Goal: Task Accomplishment & Management: Use online tool/utility

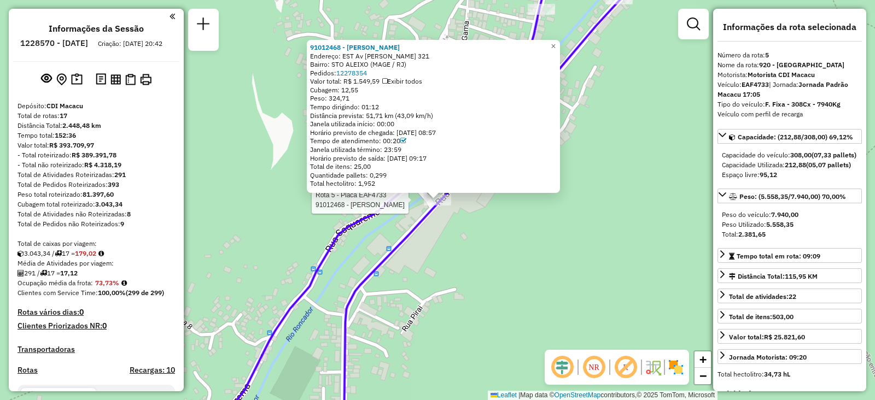
select select "**********"
click at [706, 369] on span "−" at bounding box center [702, 376] width 7 height 14
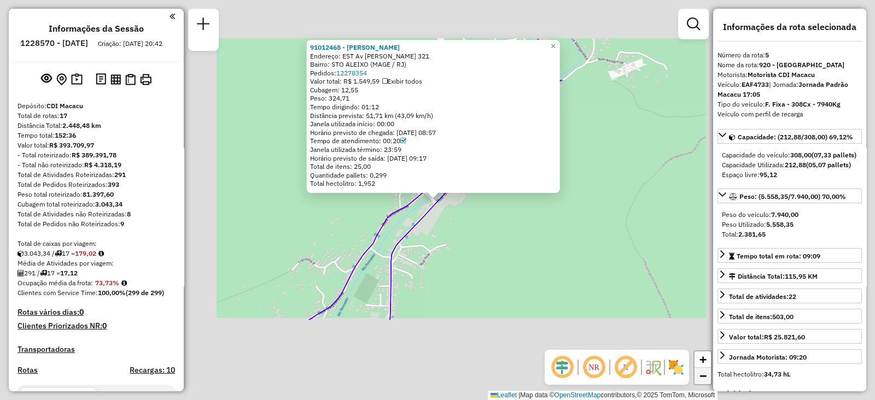
click at [706, 369] on span "−" at bounding box center [702, 376] width 7 height 14
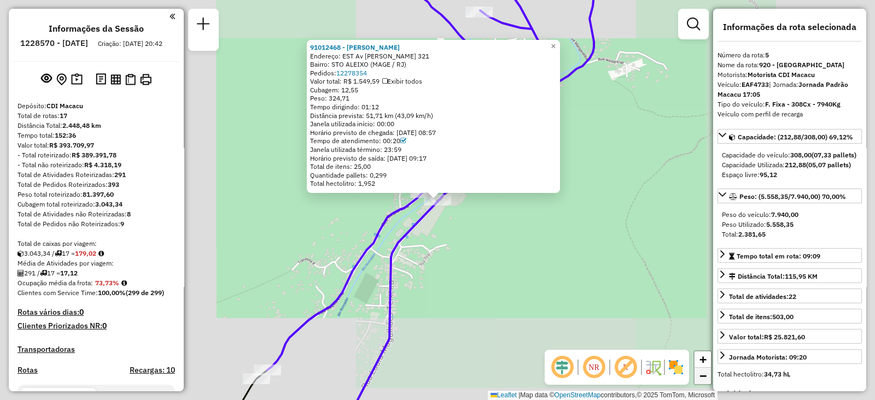
click at [706, 369] on span "−" at bounding box center [702, 376] width 7 height 14
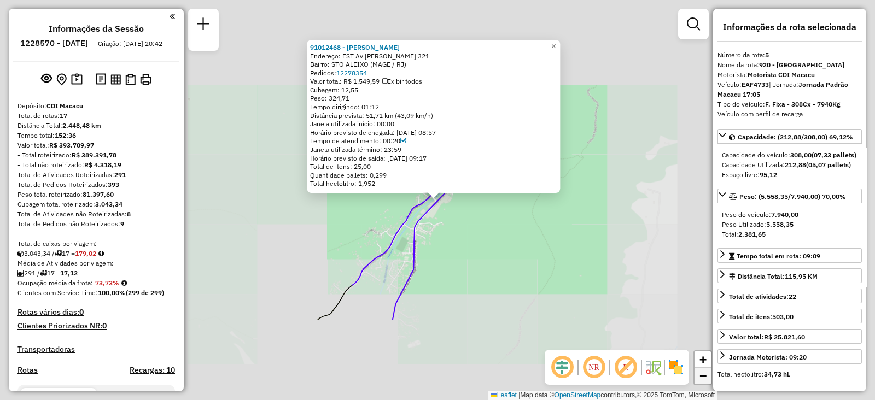
click at [706, 369] on span "−" at bounding box center [702, 376] width 7 height 14
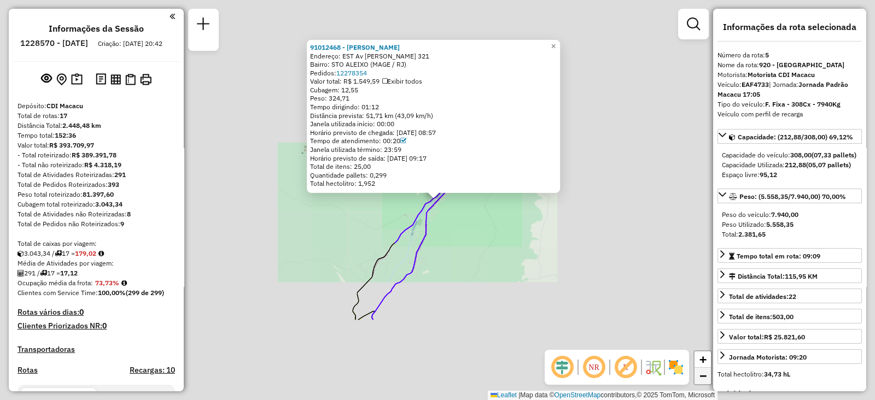
click at [706, 369] on span "−" at bounding box center [702, 376] width 7 height 14
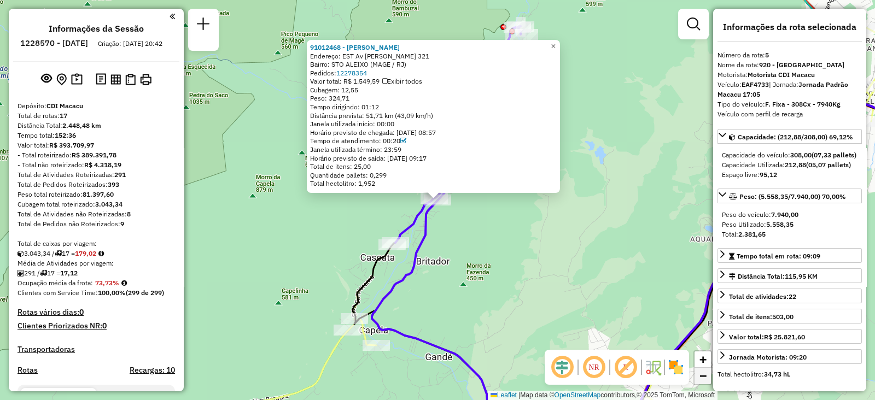
click at [706, 369] on span "−" at bounding box center [702, 376] width 7 height 14
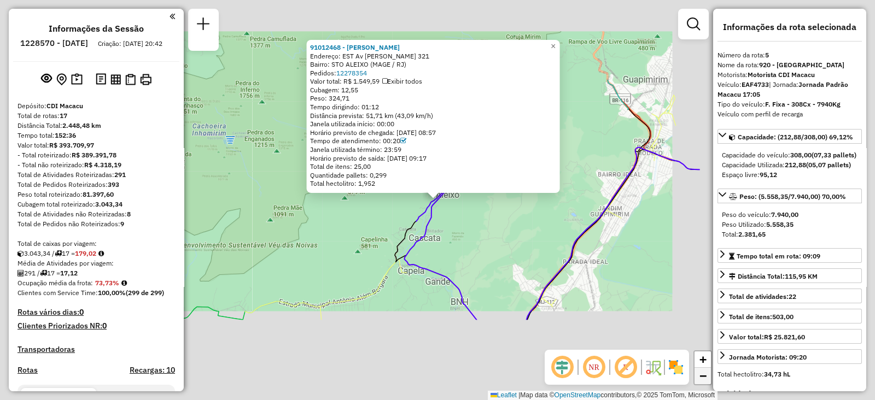
click at [706, 369] on span "−" at bounding box center [702, 376] width 7 height 14
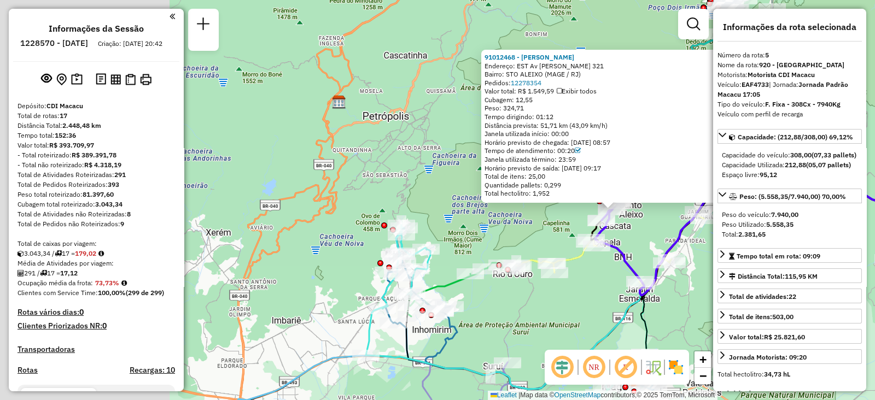
drag, startPoint x: 419, startPoint y: 263, endPoint x: 734, endPoint y: 244, distance: 315.4
click at [734, 244] on hb-router-mapa "Informações da Sessão 1228570 - [DATE] Criação: [DATE] 20:42 Depósito: CDI Maca…" at bounding box center [437, 200] width 875 height 400
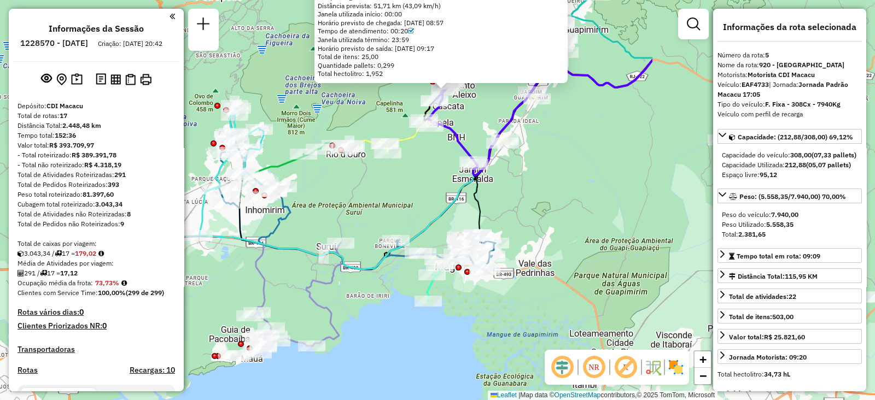
drag, startPoint x: 481, startPoint y: 301, endPoint x: 171, endPoint y: 214, distance: 321.9
click at [171, 214] on hb-router-mapa "Informações da Sessão 1228570 - [DATE] Criação: [DATE] 20:42 Depósito: CDI Maca…" at bounding box center [437, 200] width 875 height 400
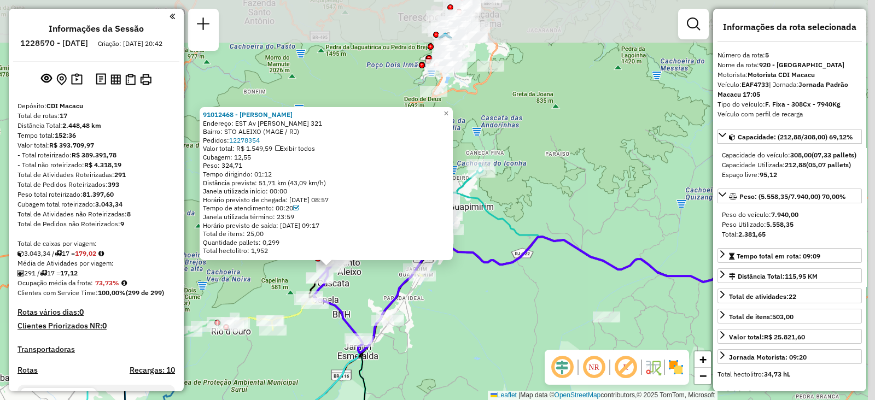
drag, startPoint x: 525, startPoint y: 201, endPoint x: 409, endPoint y: 367, distance: 203.0
click at [402, 377] on div "91012468 - [PERSON_NAME]: EST [PERSON_NAME] 321 Bairro: STO ALEIXO (MAGE / [GEO…" at bounding box center [437, 200] width 875 height 400
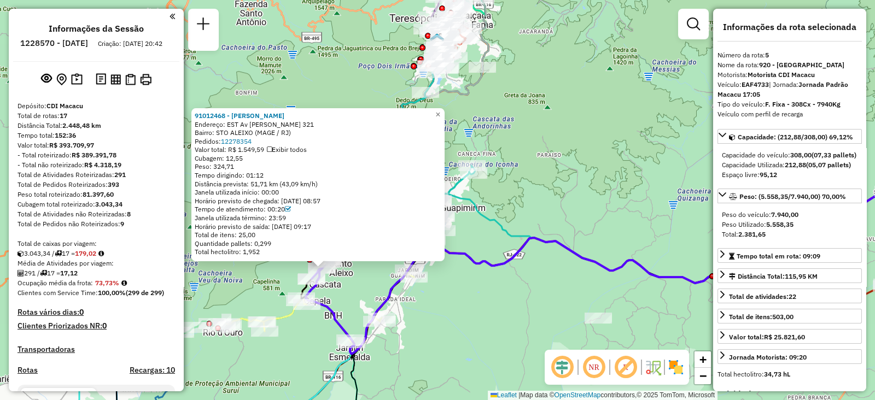
click at [506, 157] on div "91012468 - [PERSON_NAME]: EST [PERSON_NAME] 321 Bairro: STO ALEIXO (MAGE / [GEO…" at bounding box center [437, 200] width 875 height 400
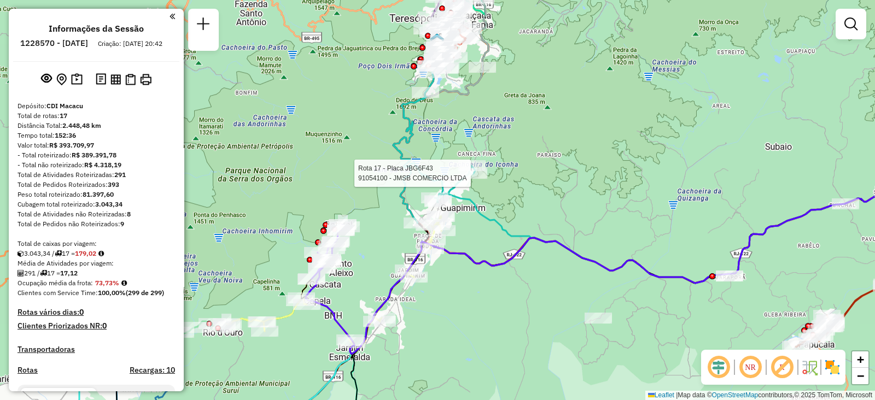
select select "**********"
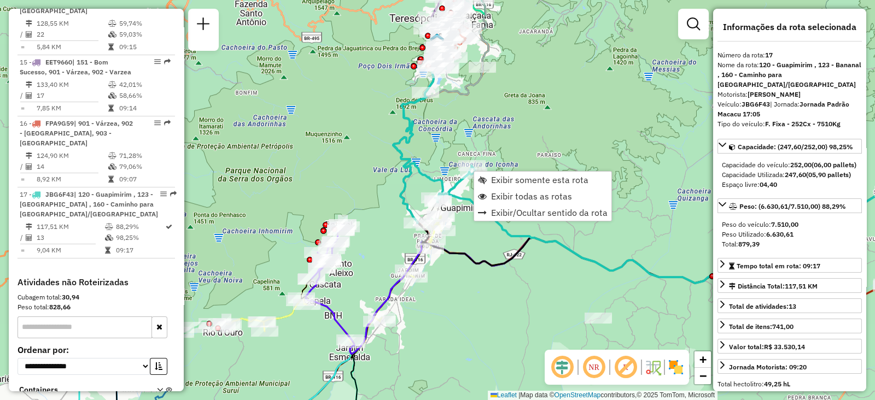
scroll to position [1247, 0]
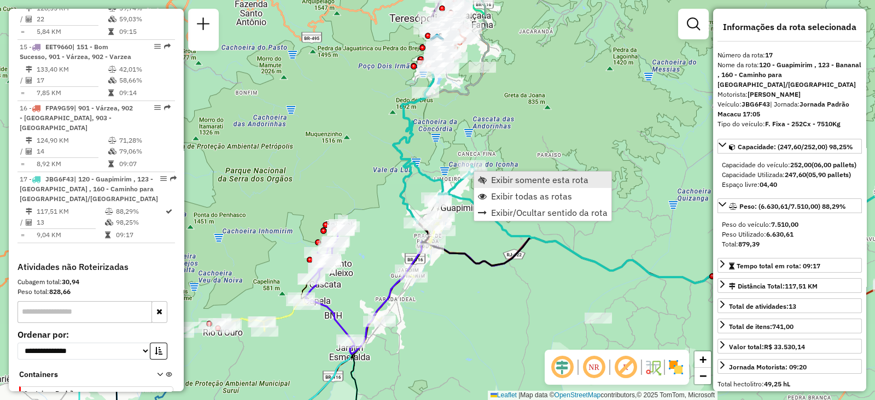
click at [483, 179] on span "Exibir somente esta rota" at bounding box center [482, 179] width 9 height 9
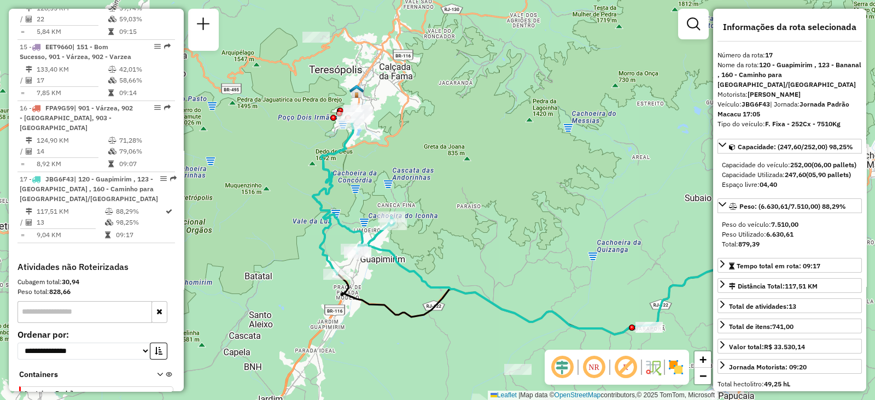
drag, startPoint x: 393, startPoint y: 114, endPoint x: 526, endPoint y: 135, distance: 135.0
click at [526, 135] on div "Janela de atendimento Grade de atendimento Capacidade Transportadoras Veículos …" at bounding box center [437, 200] width 875 height 400
